Goal: Transaction & Acquisition: Purchase product/service

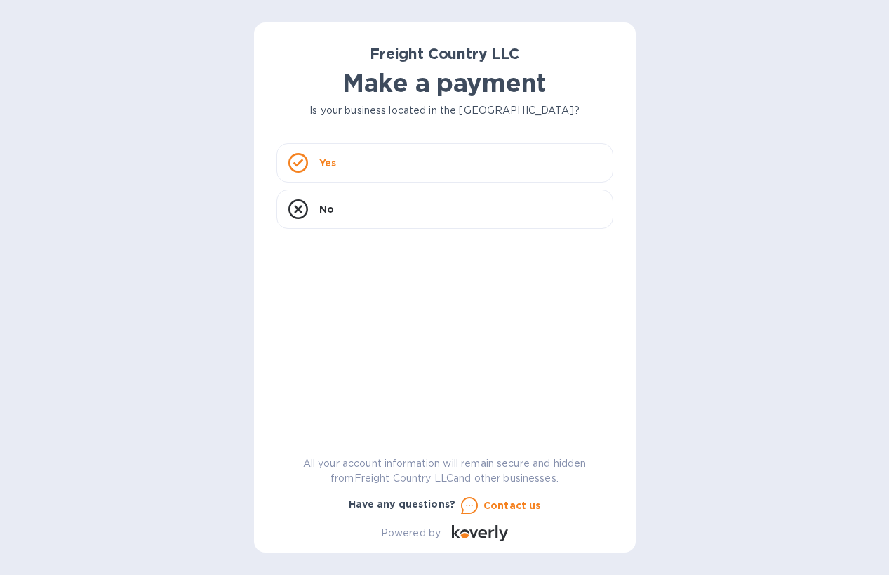
click at [416, 164] on div "Yes" at bounding box center [445, 162] width 337 height 39
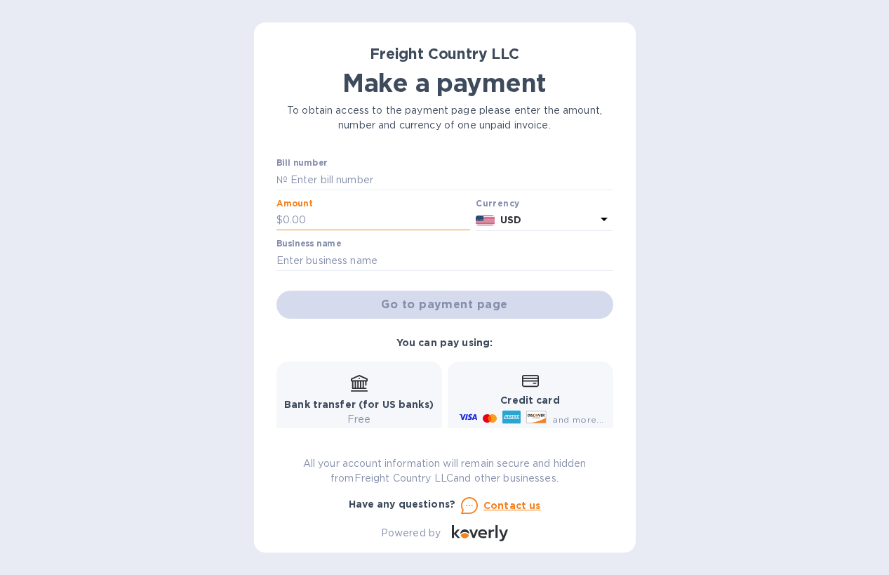
click at [382, 230] on input "text" at bounding box center [377, 220] width 188 height 21
type input "480"
click at [372, 180] on input "text" at bounding box center [451, 179] width 326 height 21
type input "2562"
click at [371, 266] on input "text" at bounding box center [445, 260] width 337 height 21
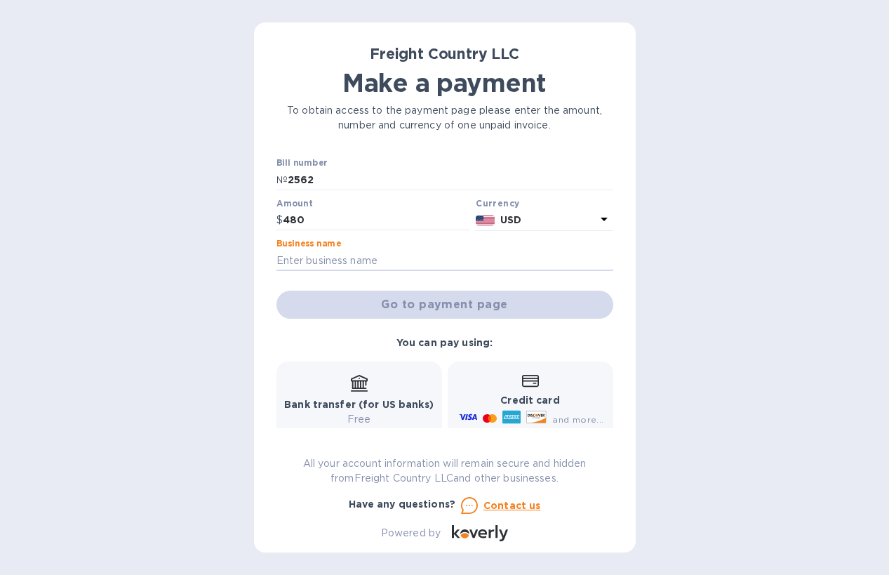
type input "Sky Blue Brands"
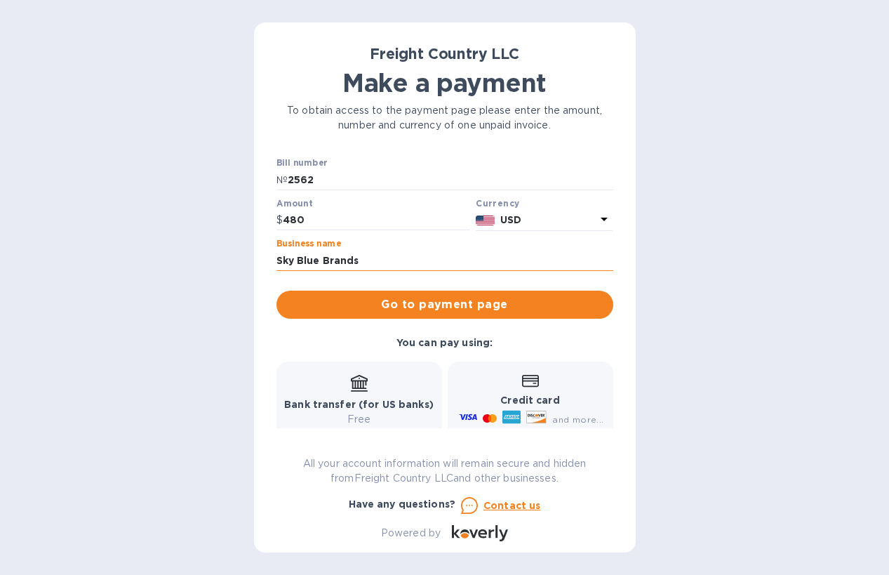
click at [376, 256] on input "Sky Blue Brands" at bounding box center [445, 260] width 337 height 21
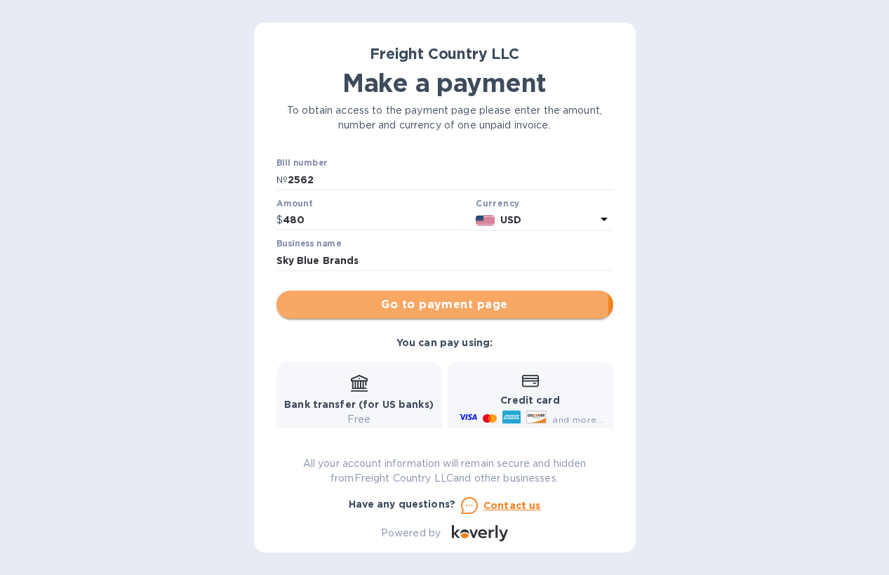
click at [326, 304] on span "Go to payment page" at bounding box center [445, 304] width 314 height 17
